Goal: Navigation & Orientation: Find specific page/section

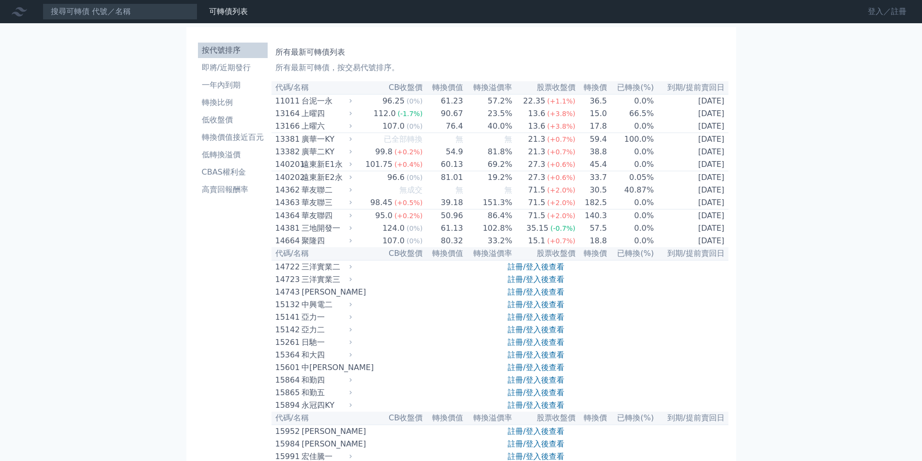
click at [869, 15] on link "登入／註冊" at bounding box center [887, 11] width 54 height 15
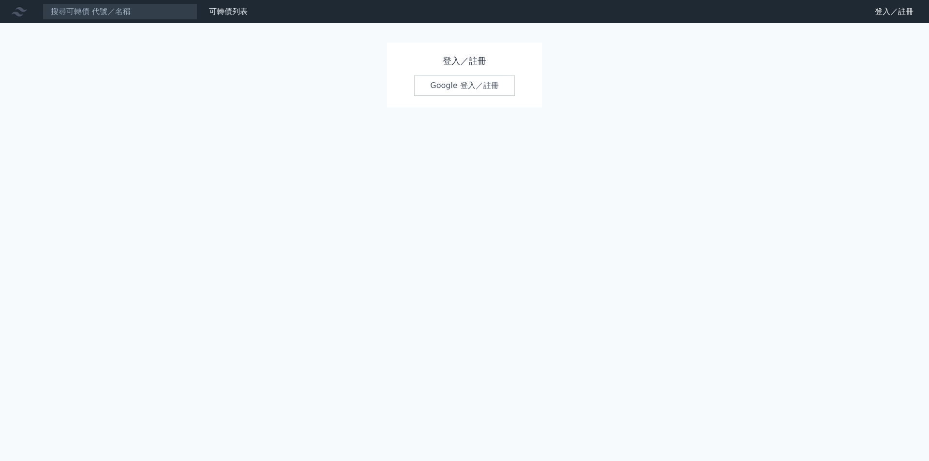
click at [466, 84] on link "Google 登入／註冊" at bounding box center [464, 85] width 101 height 20
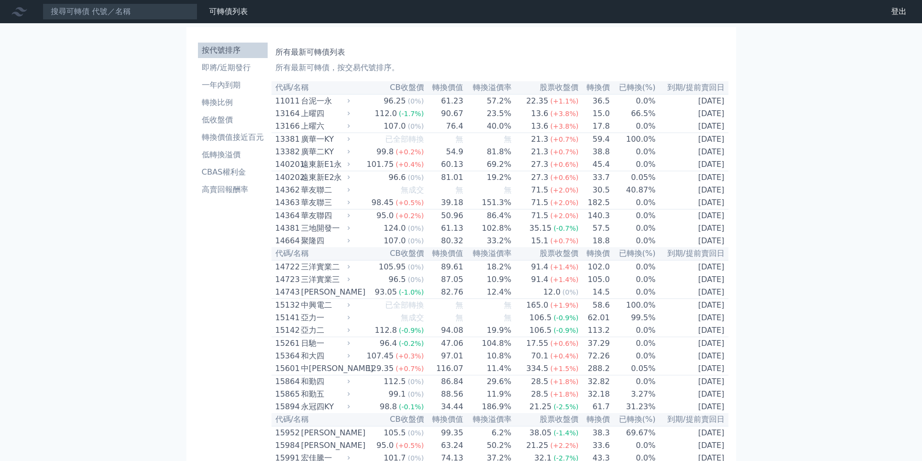
drag, startPoint x: 857, startPoint y: 1, endPoint x: 816, endPoint y: 144, distance: 148.4
click at [221, 139] on li "轉換價值接近百元" at bounding box center [233, 138] width 70 height 12
